Goal: Task Accomplishment & Management: Manage account settings

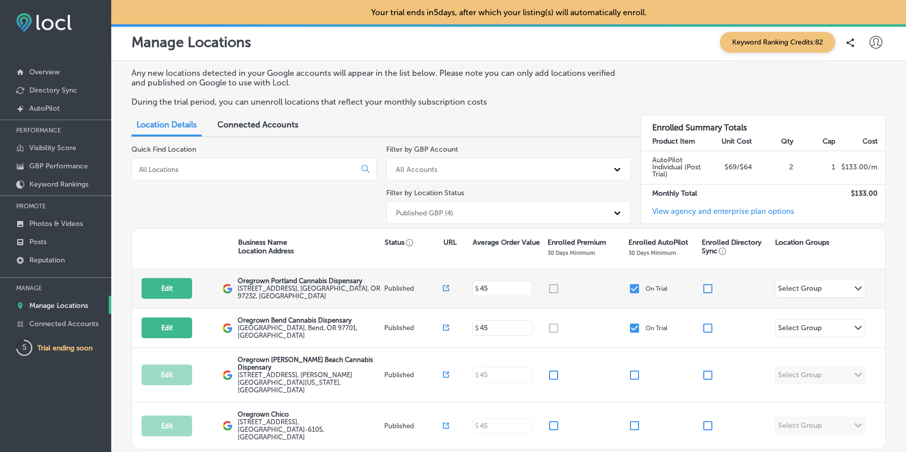
click at [632, 286] on input "checkbox" at bounding box center [634, 289] width 12 height 12
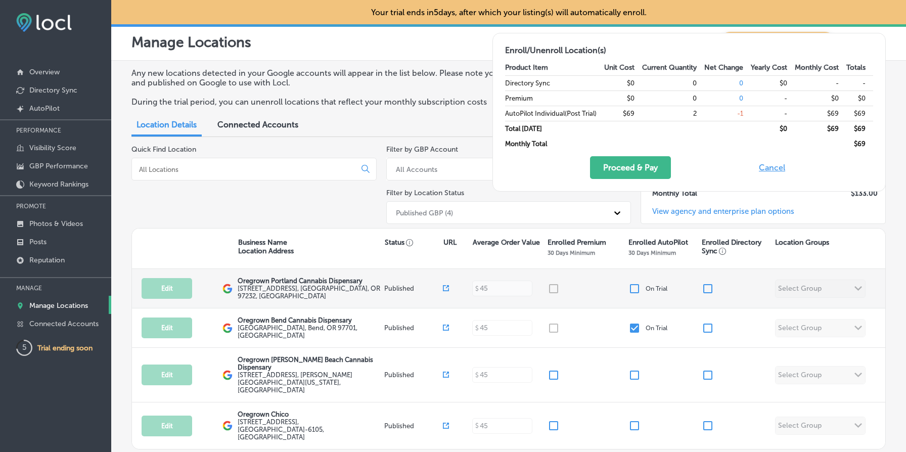
click at [633, 287] on input "checkbox" at bounding box center [634, 289] width 12 height 12
click at [635, 287] on input "checkbox" at bounding box center [634, 289] width 12 height 12
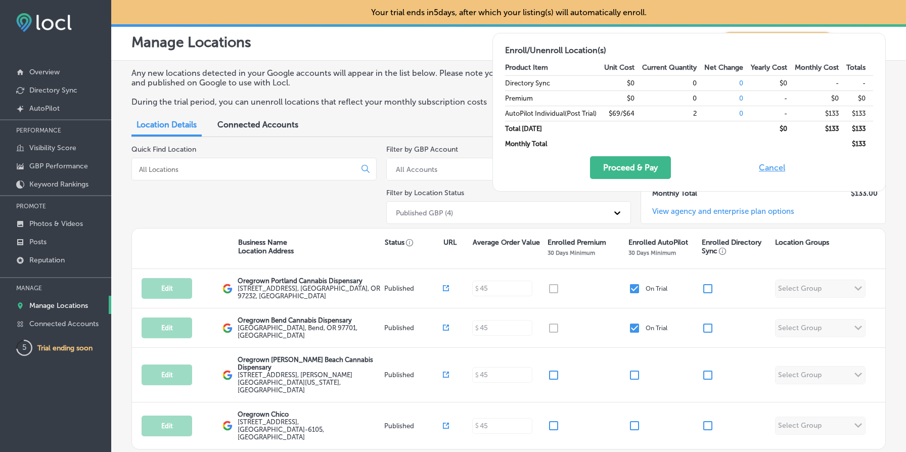
click at [776, 168] on button "Cancel" at bounding box center [772, 167] width 32 height 23
checkbox input "true"
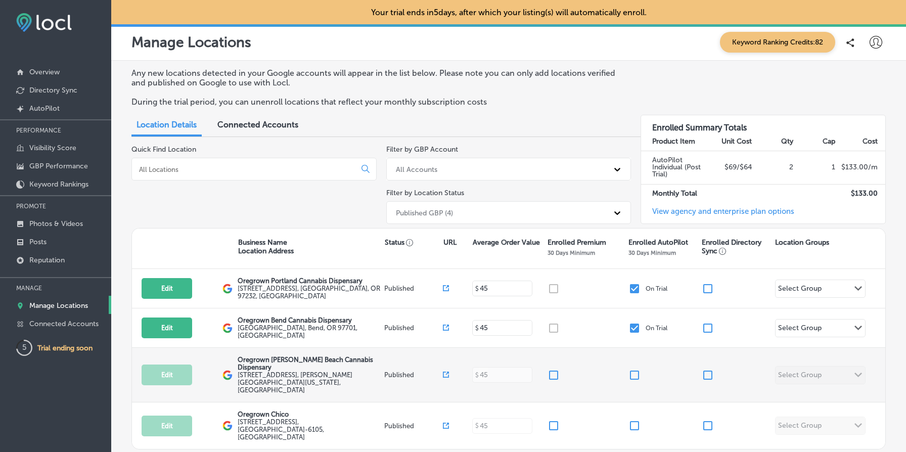
click at [634, 369] on input "checkbox" at bounding box center [634, 375] width 12 height 12
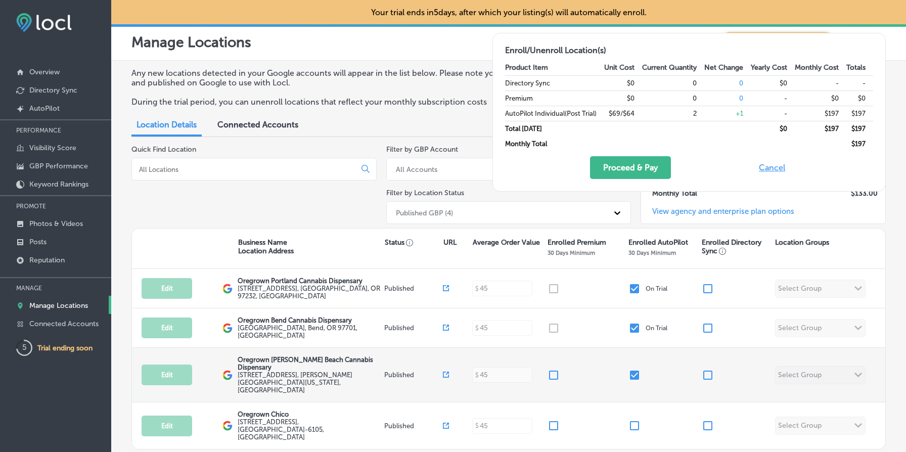
click at [634, 369] on input "checkbox" at bounding box center [634, 375] width 12 height 12
click at [635, 369] on input "checkbox" at bounding box center [634, 375] width 12 height 12
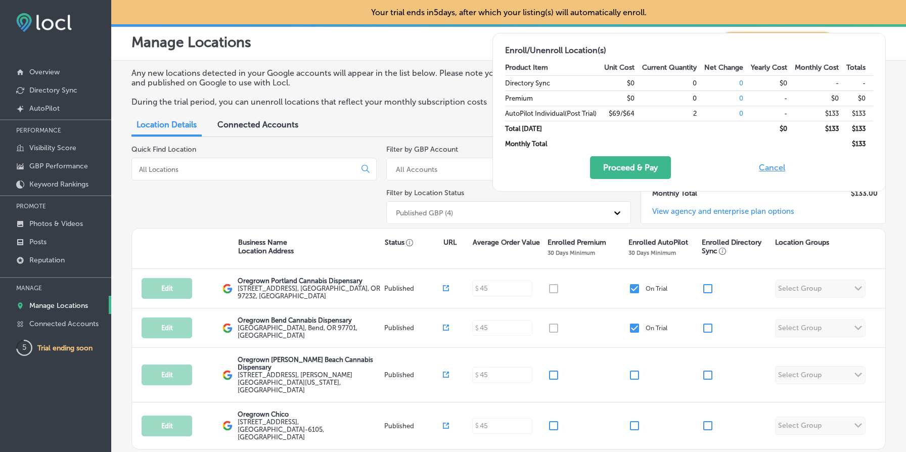
click at [765, 167] on button "Cancel" at bounding box center [772, 167] width 32 height 23
checkbox input "false"
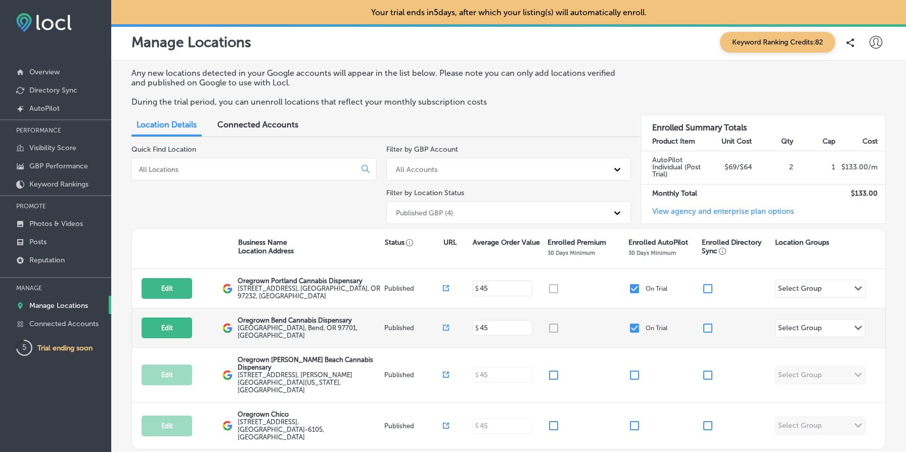
click at [634, 326] on input "checkbox" at bounding box center [634, 328] width 12 height 12
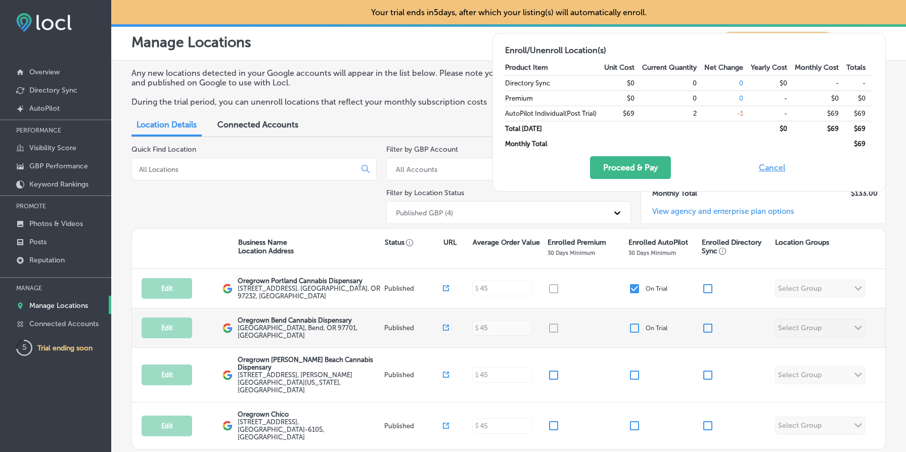
click at [634, 326] on input "checkbox" at bounding box center [634, 328] width 12 height 12
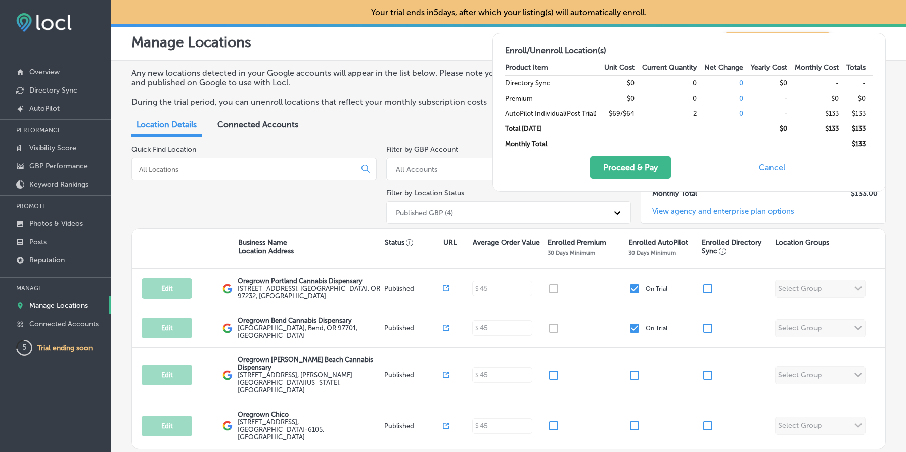
click at [774, 164] on button "Cancel" at bounding box center [772, 167] width 32 height 23
checkbox input "true"
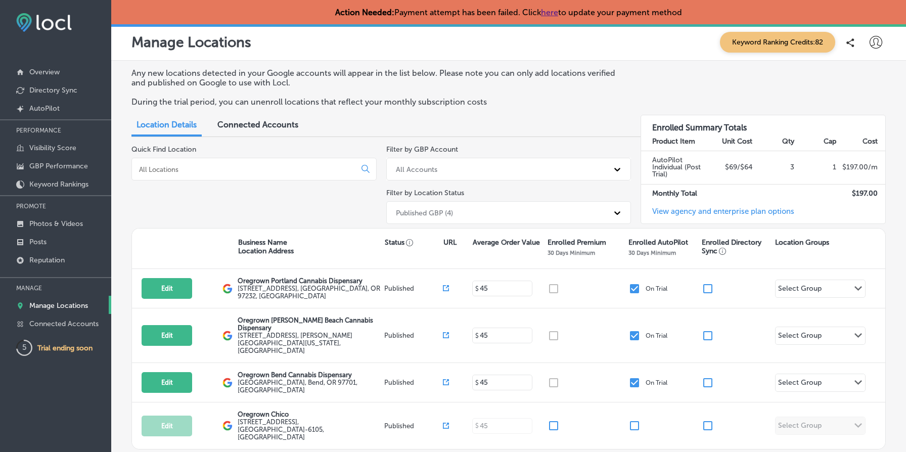
click at [555, 9] on link "here" at bounding box center [549, 13] width 17 height 10
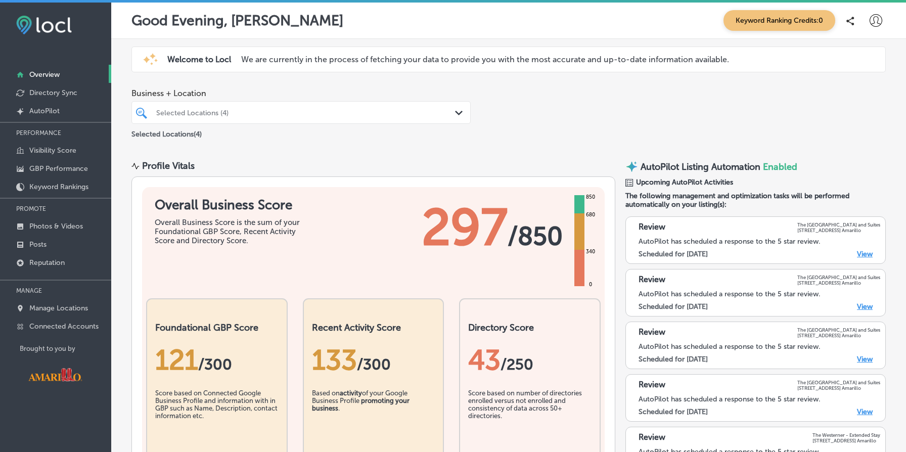
click at [876, 20] on icon at bounding box center [875, 20] width 13 height 13
click at [870, 49] on li "My Account" at bounding box center [860, 56] width 70 height 23
select select "US"
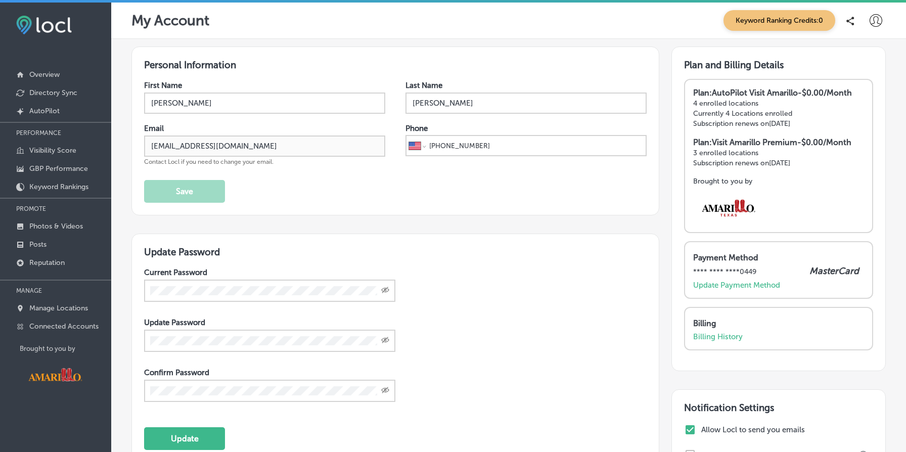
checkbox input "true"
click at [724, 241] on div "Payment Method **** **** **** 0449 MasterCard Update Payment Method" at bounding box center [778, 270] width 189 height 58
click at [716, 332] on p "Billing History" at bounding box center [718, 336] width 50 height 9
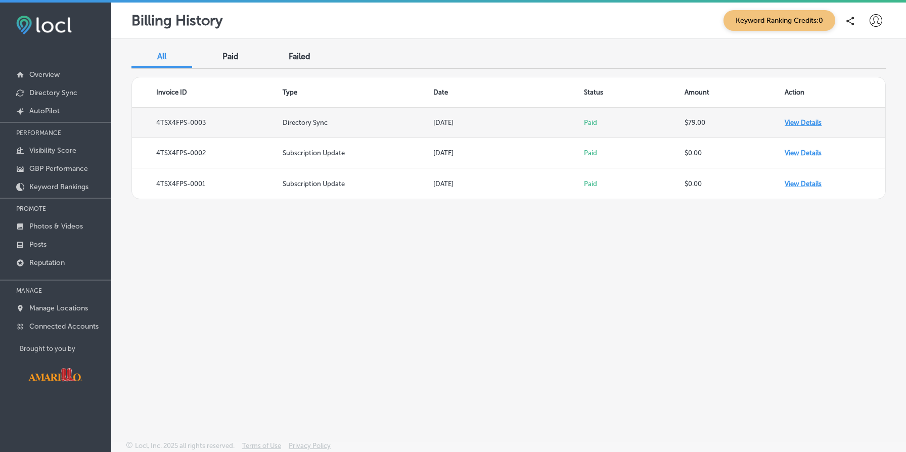
click at [810, 124] on td "View Details" at bounding box center [834, 123] width 101 height 30
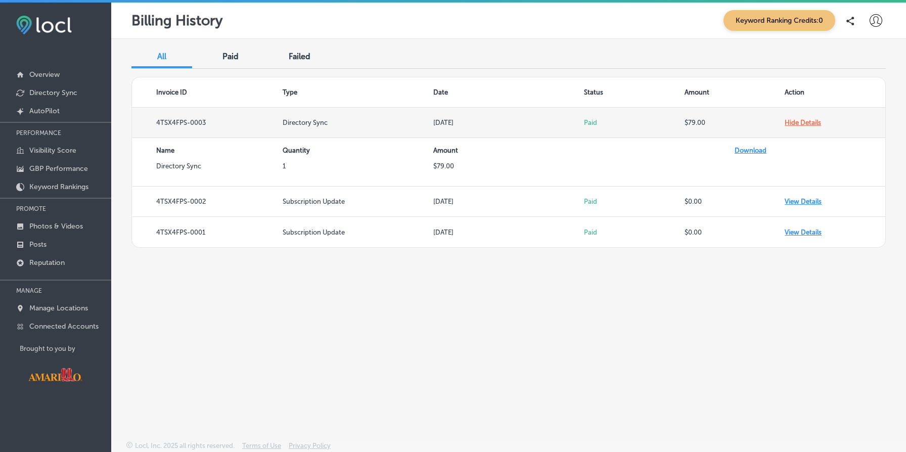
click at [810, 124] on td "Hide Details" at bounding box center [834, 123] width 101 height 30
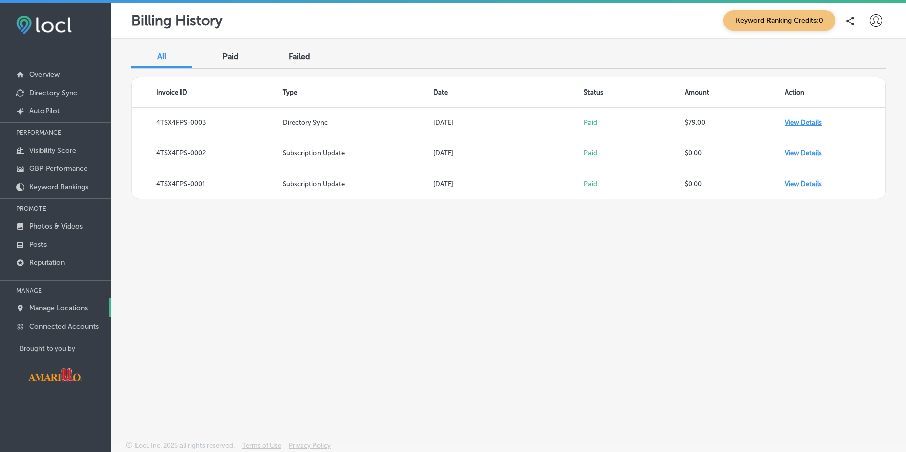
click at [69, 305] on p "Manage Locations" at bounding box center [58, 308] width 59 height 9
